Goal: Information Seeking & Learning: Learn about a topic

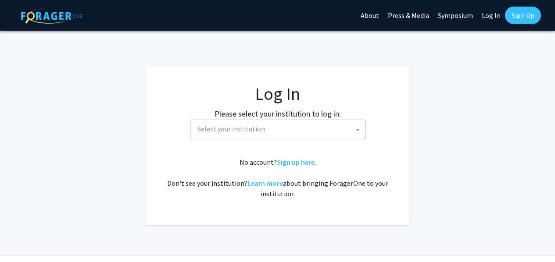
select select
click at [249, 131] on span "Select your institution" at bounding box center [232, 129] width 68 height 9
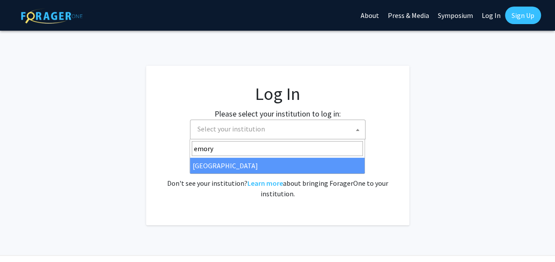
type input "emory"
select select "12"
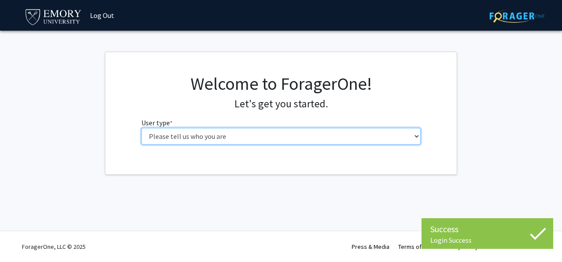
click at [228, 135] on select "Please tell us who you are Undergraduate Student Master's Student Doctoral Cand…" at bounding box center [281, 136] width 280 height 17
select select "1: undergrad"
click at [141, 128] on select "Please tell us who you are Undergraduate Student Master's Student Doctoral Cand…" at bounding box center [281, 136] width 280 height 17
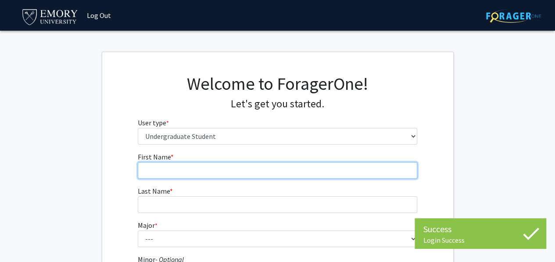
click at [195, 175] on input "First Name * required" at bounding box center [278, 170] width 280 height 17
type input "S"
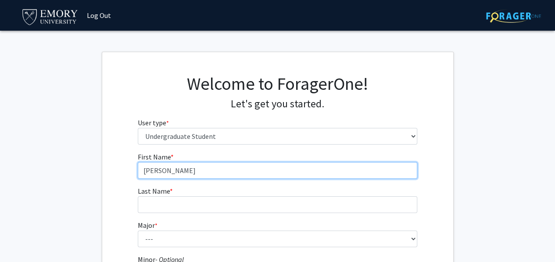
type input "[PERSON_NAME]"
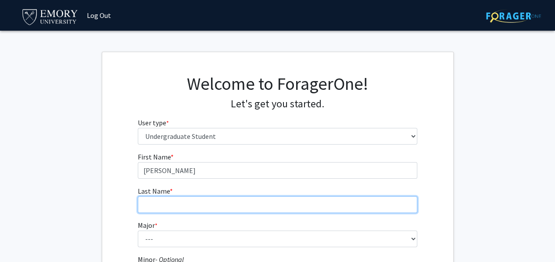
click at [179, 197] on input "Last Name * required" at bounding box center [278, 205] width 280 height 17
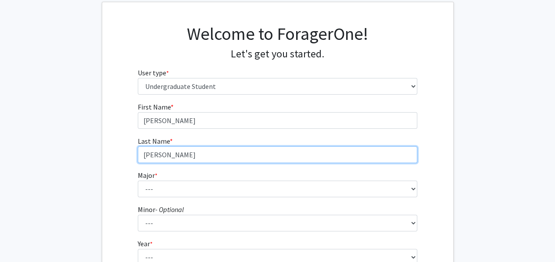
type input "[PERSON_NAME]"
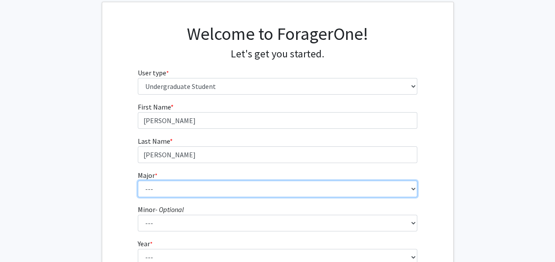
click at [159, 193] on select "--- Accounting African American Studies African Studies American Studies Analyt…" at bounding box center [278, 189] width 280 height 17
select select "12: 973"
click at [138, 181] on select "--- Accounting African American Studies African Studies American Studies Analyt…" at bounding box center [278, 189] width 280 height 17
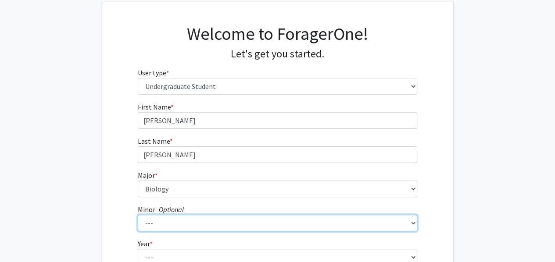
click at [173, 225] on select "--- African American Studies African Studies American Studies Ancient Mediterra…" at bounding box center [278, 223] width 280 height 17
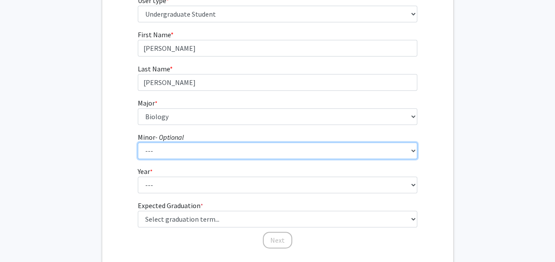
scroll to position [124, 0]
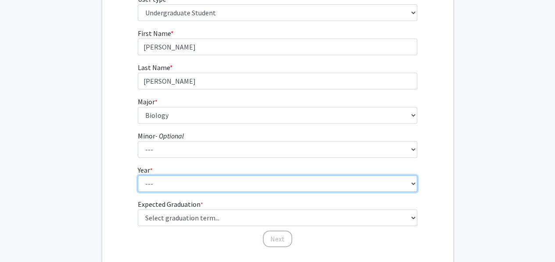
click at [169, 183] on select "--- First-year Sophomore Junior Senior Postbaccalaureate Certificate" at bounding box center [278, 184] width 280 height 17
select select "1: first-year"
click at [138, 176] on select "--- First-year Sophomore Junior Senior Postbaccalaureate Certificate" at bounding box center [278, 184] width 280 height 17
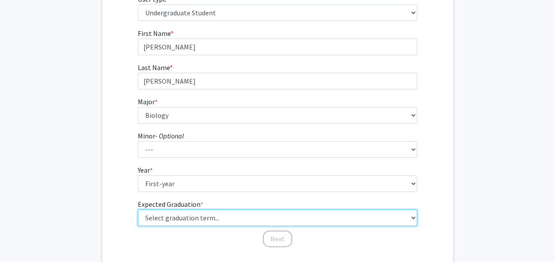
click at [162, 212] on select "Select graduation term... Spring 2025 Summer 2025 Fall 2025 Winter 2025 Spring …" at bounding box center [278, 218] width 280 height 17
select select "17: spring_2029"
click at [138, 210] on select "Select graduation term... Spring 2025 Summer 2025 Fall 2025 Winter 2025 Spring …" at bounding box center [278, 218] width 280 height 17
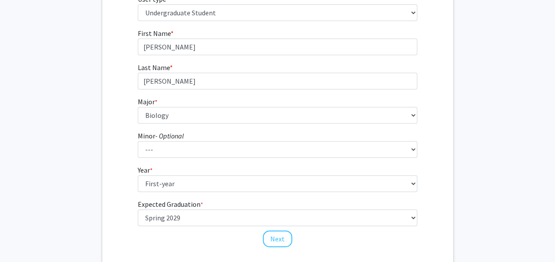
click at [125, 220] on div "First Name * required [PERSON_NAME] Last Name * required [PERSON_NAME] * requir…" at bounding box center [277, 138] width 351 height 220
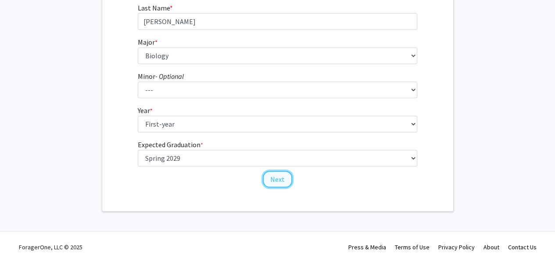
click at [279, 174] on button "Next" at bounding box center [277, 179] width 29 height 17
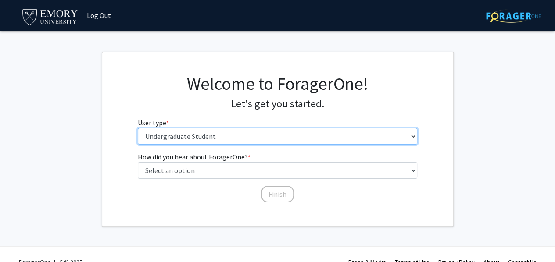
click at [216, 135] on select "Please tell us who you are Undergraduate Student Master's Student Doctoral Cand…" at bounding box center [278, 136] width 280 height 17
click at [138, 128] on select "Please tell us who you are Undergraduate Student Master's Student Doctoral Cand…" at bounding box center [278, 136] width 280 height 17
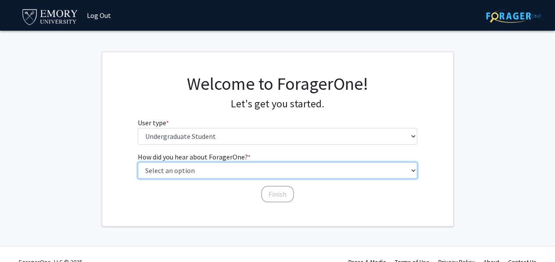
click at [233, 171] on select "Select an option Peer/student recommendation Faculty/staff recommendation Unive…" at bounding box center [278, 170] width 280 height 17
select select "1: peer_recommendation"
click at [138, 162] on select "Select an option Peer/student recommendation Faculty/staff recommendation Unive…" at bounding box center [278, 170] width 280 height 17
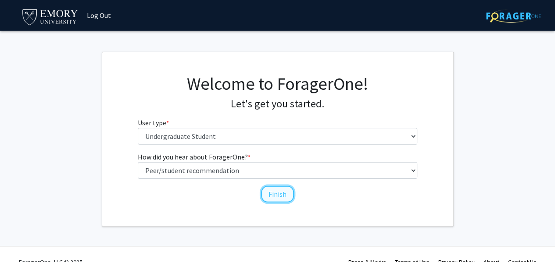
click at [273, 194] on button "Finish" at bounding box center [277, 194] width 33 height 17
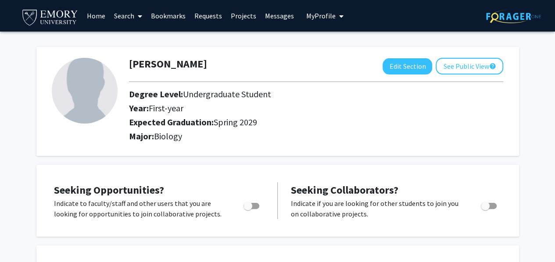
click at [131, 14] on link "Search" at bounding box center [128, 15] width 37 height 31
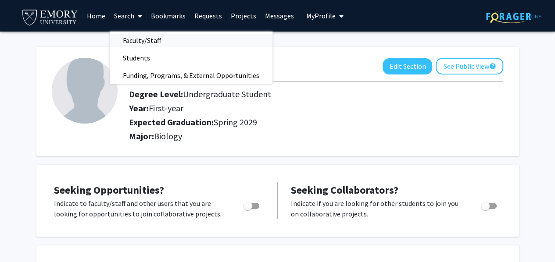
click at [145, 38] on span "Faculty/Staff" at bounding box center [142, 41] width 65 height 18
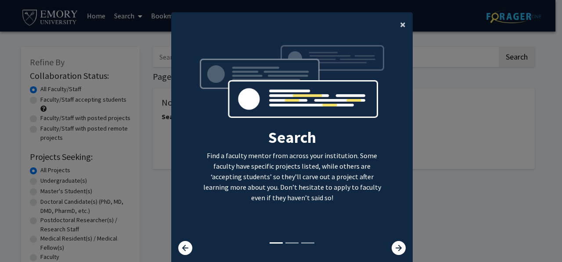
click at [400, 24] on span "×" at bounding box center [403, 25] width 6 height 14
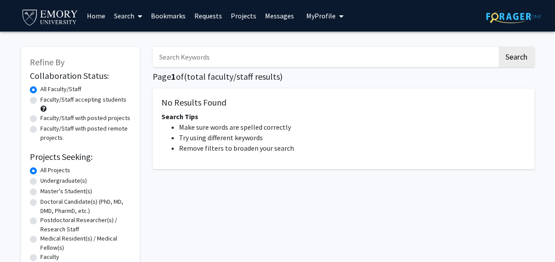
click at [241, 17] on link "Projects" at bounding box center [243, 15] width 34 height 31
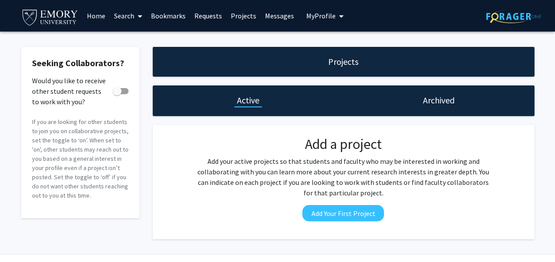
click at [132, 12] on link "Search" at bounding box center [128, 15] width 37 height 31
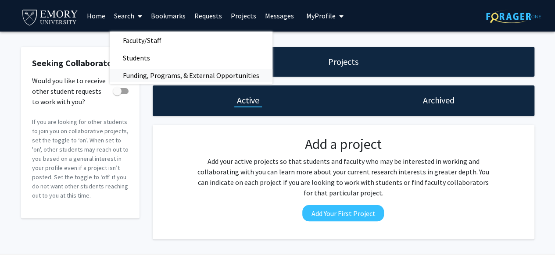
click at [151, 78] on span "Funding, Programs, & External Opportunities" at bounding box center [191, 76] width 163 height 18
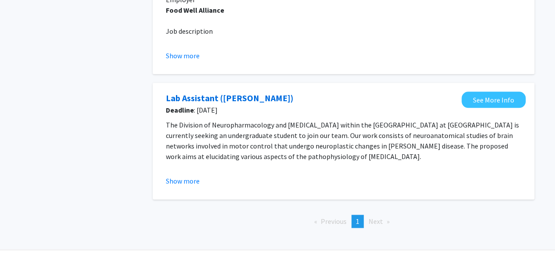
scroll to position [514, 0]
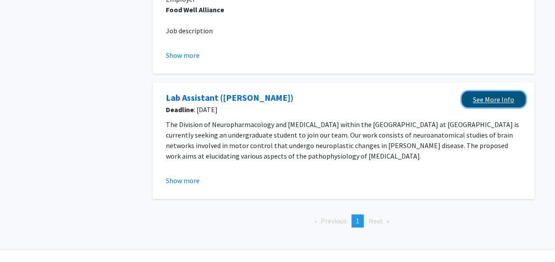
click at [479, 107] on link "See More Info" at bounding box center [494, 99] width 64 height 16
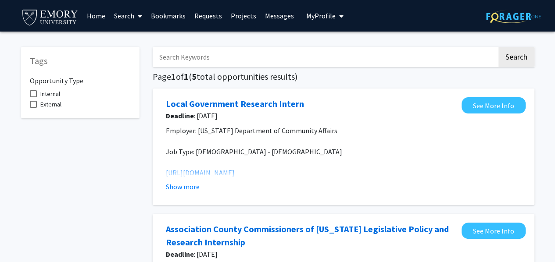
click at [165, 18] on link "Bookmarks" at bounding box center [168, 15] width 43 height 31
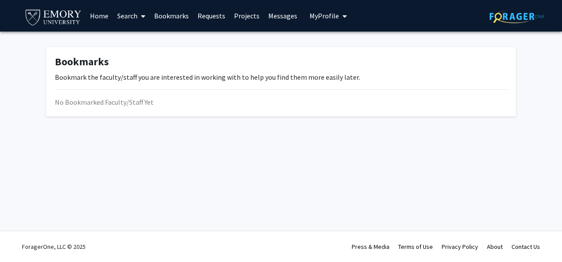
click at [140, 17] on span at bounding box center [141, 16] width 8 height 31
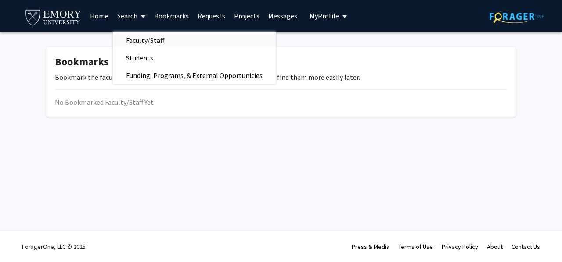
click at [151, 40] on span "Faculty/Staff" at bounding box center [145, 41] width 65 height 18
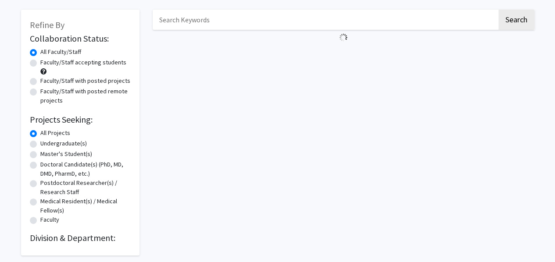
scroll to position [38, 0]
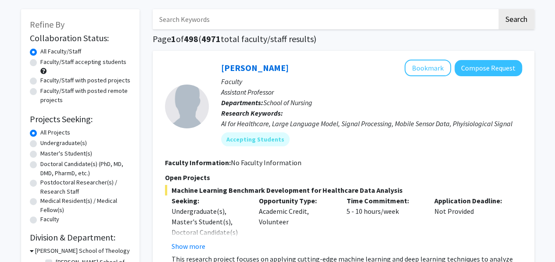
click at [36, 143] on div "Undergraduate(s)" at bounding box center [80, 144] width 101 height 11
click at [40, 144] on label "Undergraduate(s)" at bounding box center [63, 143] width 47 height 9
click at [40, 144] on input "Undergraduate(s)" at bounding box center [43, 142] width 6 height 6
radio input "true"
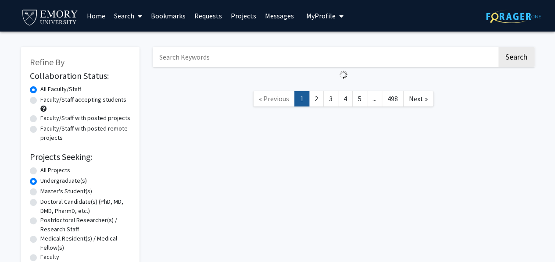
click at [40, 103] on label "Faculty/Staff accepting students" at bounding box center [83, 99] width 86 height 9
click at [40, 101] on input "Faculty/Staff accepting students" at bounding box center [43, 98] width 6 height 6
radio input "true"
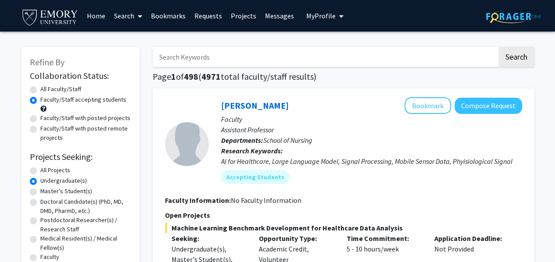
click at [203, 63] on input "Search Keywords" at bounding box center [325, 57] width 345 height 20
type input "cardiology"
click at [499, 47] on button "Search" at bounding box center [517, 57] width 36 height 20
radio input "true"
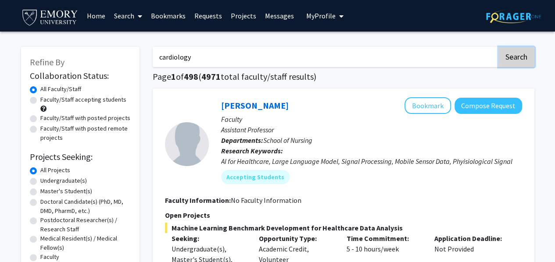
click at [515, 57] on button "Search" at bounding box center [517, 57] width 36 height 20
click at [183, 57] on input "cardiology" at bounding box center [325, 57] width 345 height 20
type input "cardiac"
click at [518, 57] on button "Search" at bounding box center [517, 57] width 36 height 20
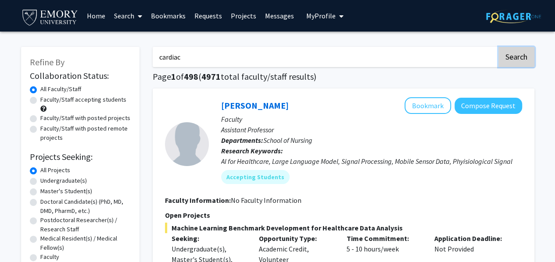
click at [518, 57] on button "Search" at bounding box center [517, 57] width 36 height 20
click at [233, 56] on input "cardiac" at bounding box center [325, 57] width 345 height 20
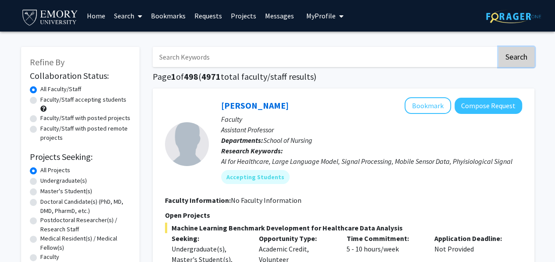
click at [507, 55] on button "Search" at bounding box center [517, 57] width 36 height 20
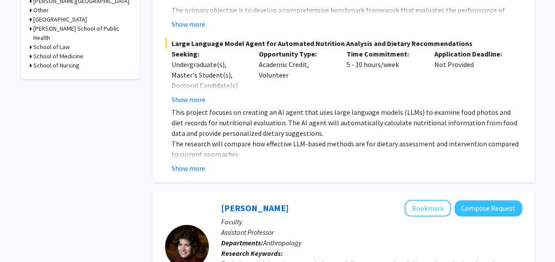
scroll to position [329, 0]
